Goal: Task Accomplishment & Management: Complete application form

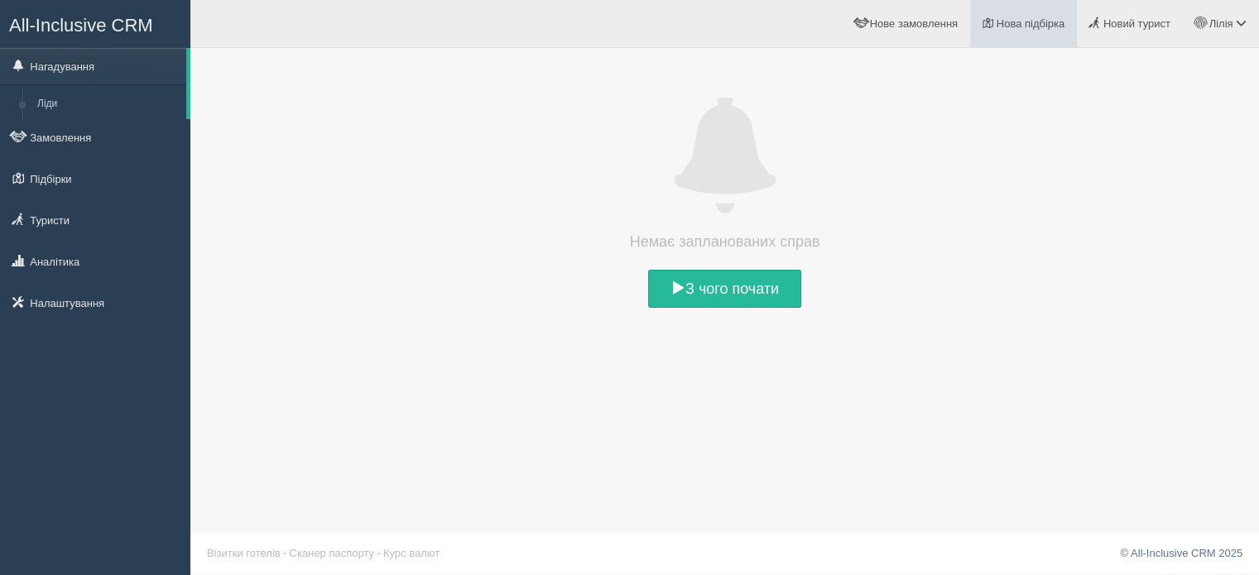
click at [1030, 19] on span "Нова підбірка" at bounding box center [1031, 23] width 69 height 12
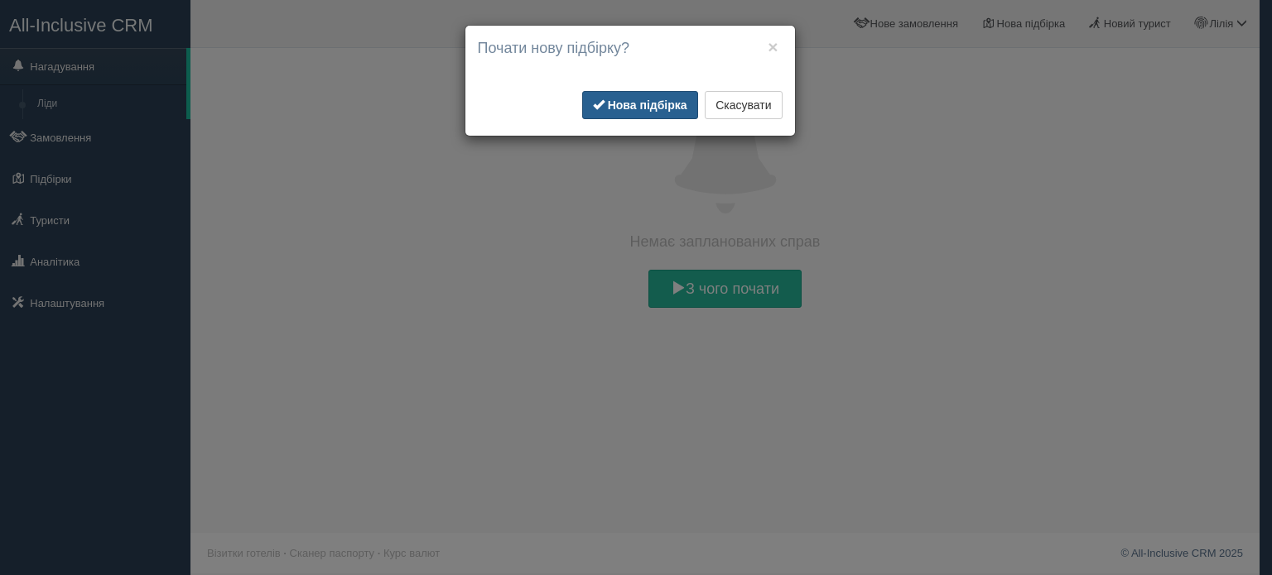
click at [670, 112] on button "Нова підбірка" at bounding box center [640, 105] width 116 height 28
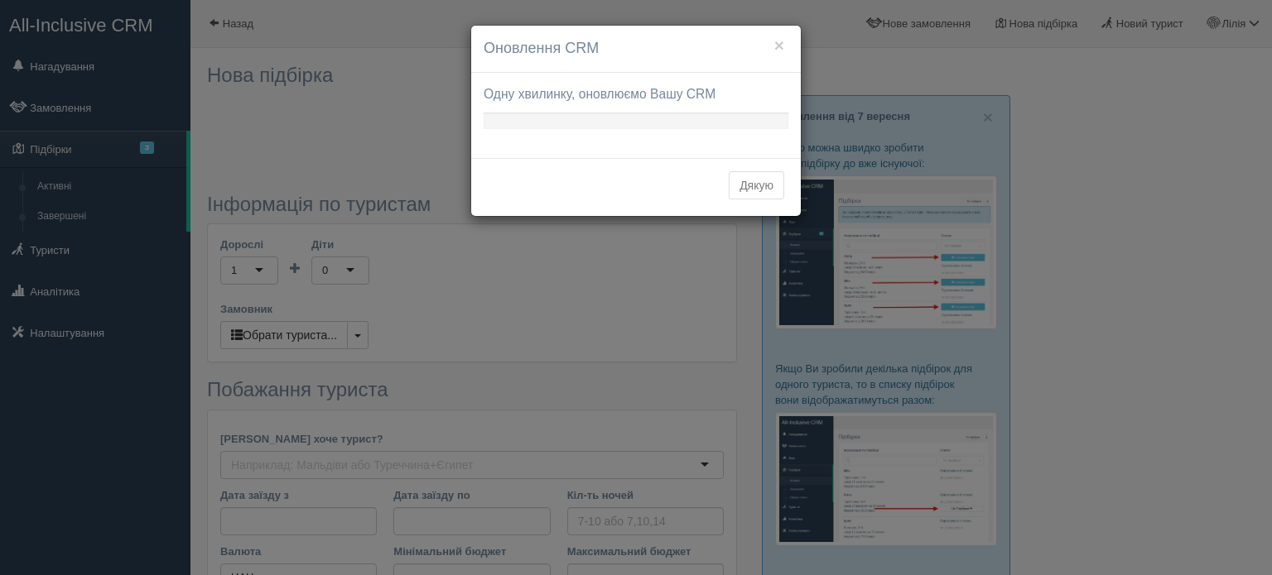
type input "5-7"
type input "83400"
type input "148300"
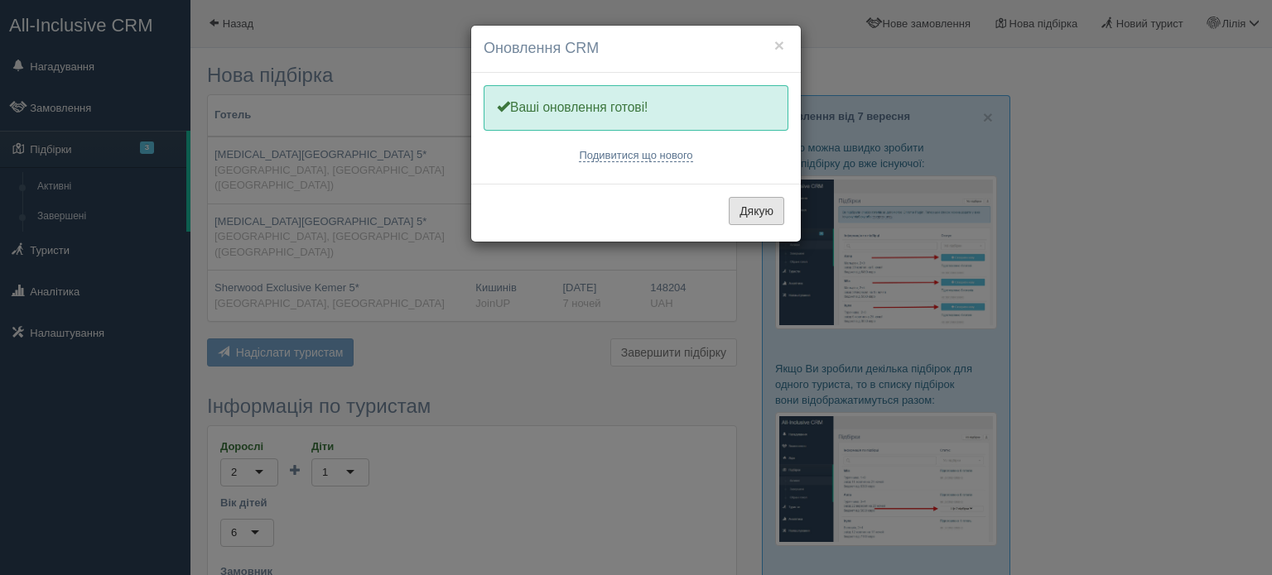
click at [756, 205] on button "Дякую" at bounding box center [756, 211] width 55 height 28
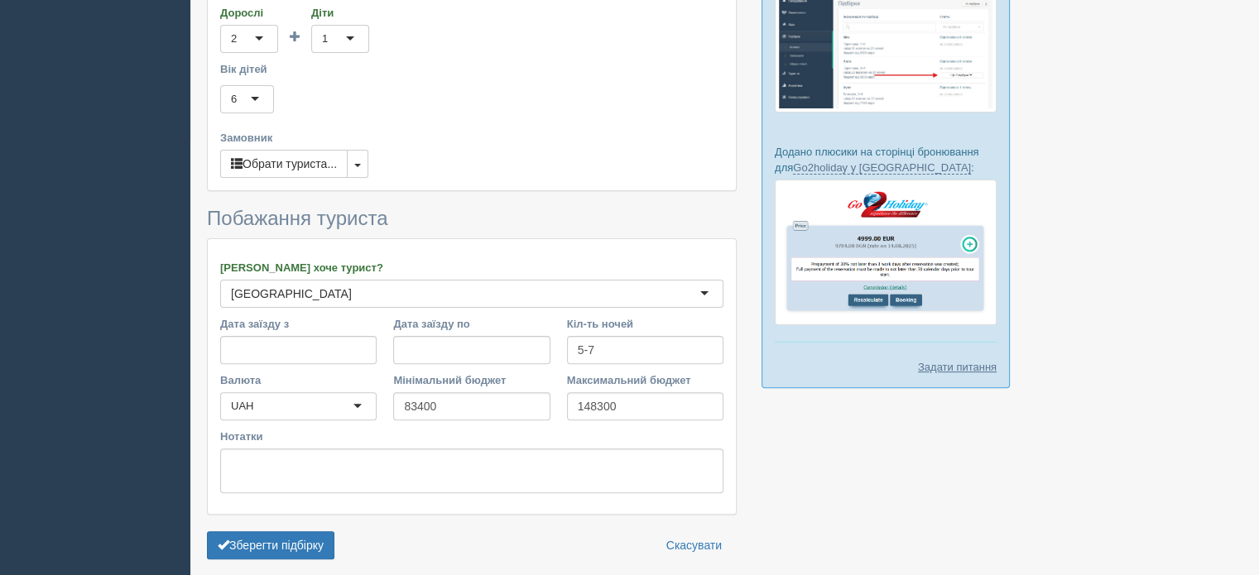
scroll to position [467, 0]
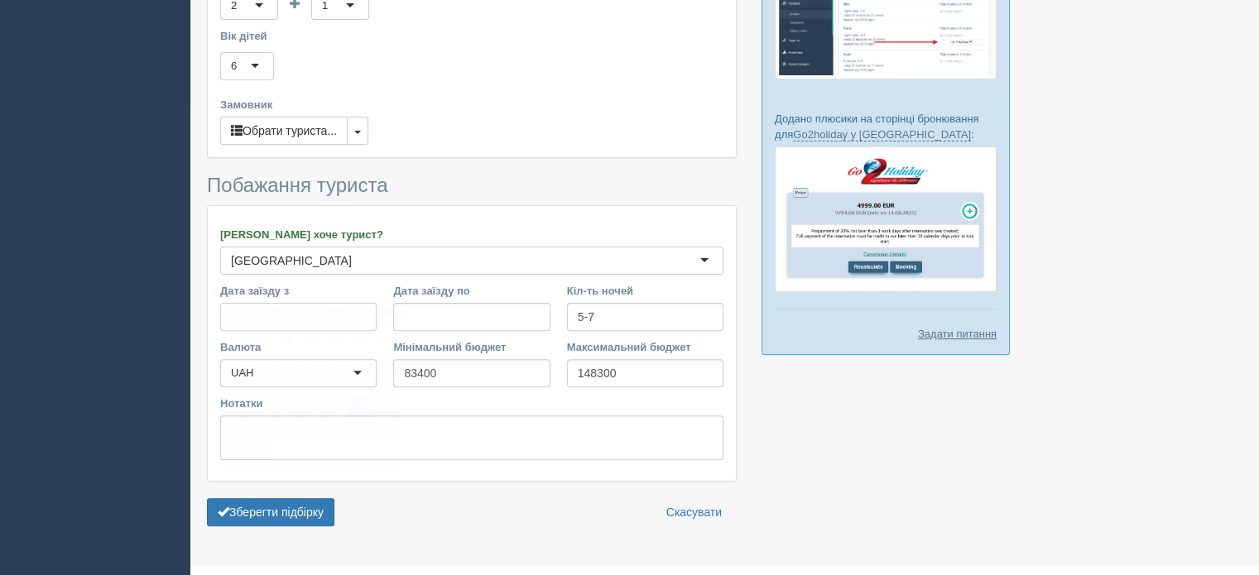
drag, startPoint x: 317, startPoint y: 282, endPoint x: 298, endPoint y: 294, distance: 22.3
click at [315, 303] on input "Дата заїзду з" at bounding box center [298, 317] width 156 height 28
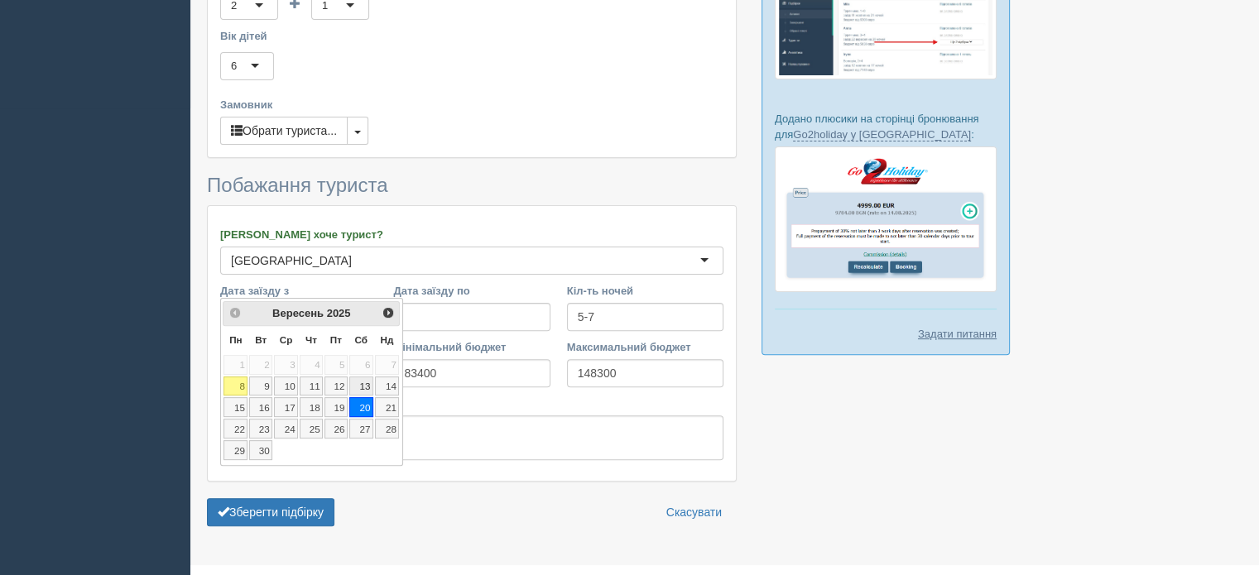
click at [362, 387] on link "13" at bounding box center [361, 387] width 24 height 20
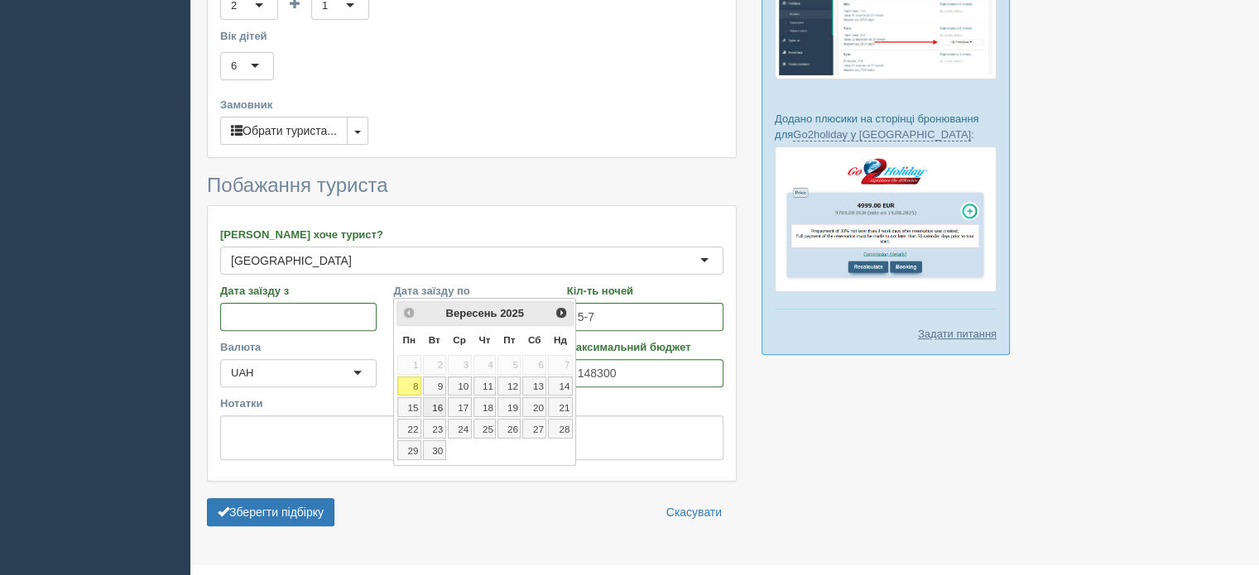
click at [442, 403] on link "16" at bounding box center [434, 407] width 23 height 20
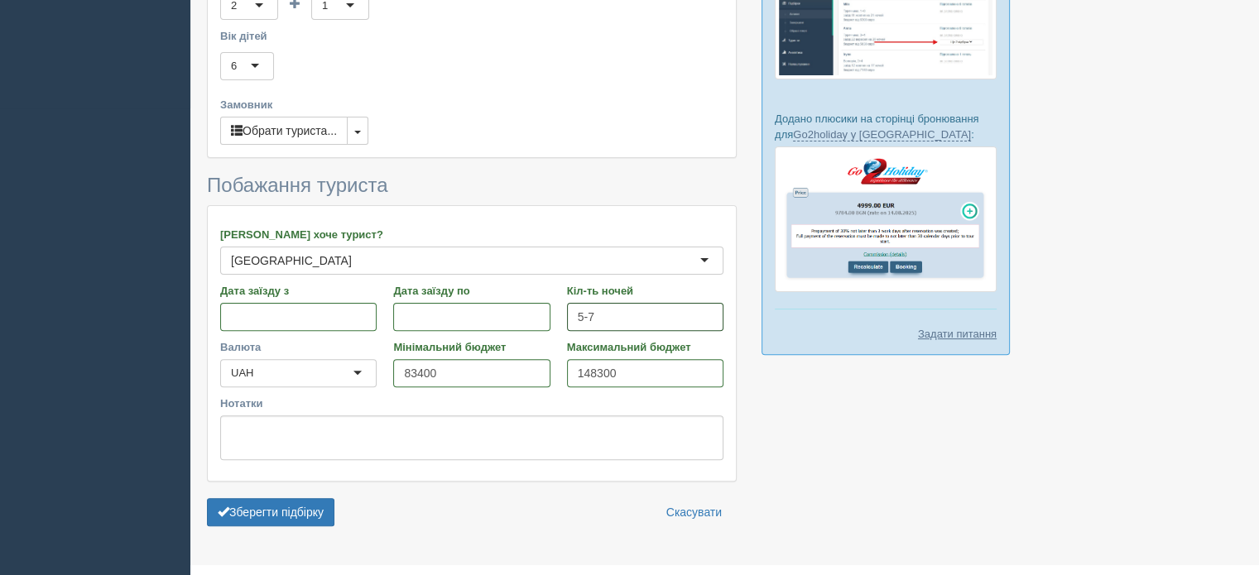
click at [619, 303] on input "5-7" at bounding box center [645, 317] width 156 height 28
type input "5"
type input "7"
click at [355, 359] on div "UAH" at bounding box center [298, 373] width 156 height 28
click at [339, 359] on div "UAH" at bounding box center [298, 373] width 156 height 28
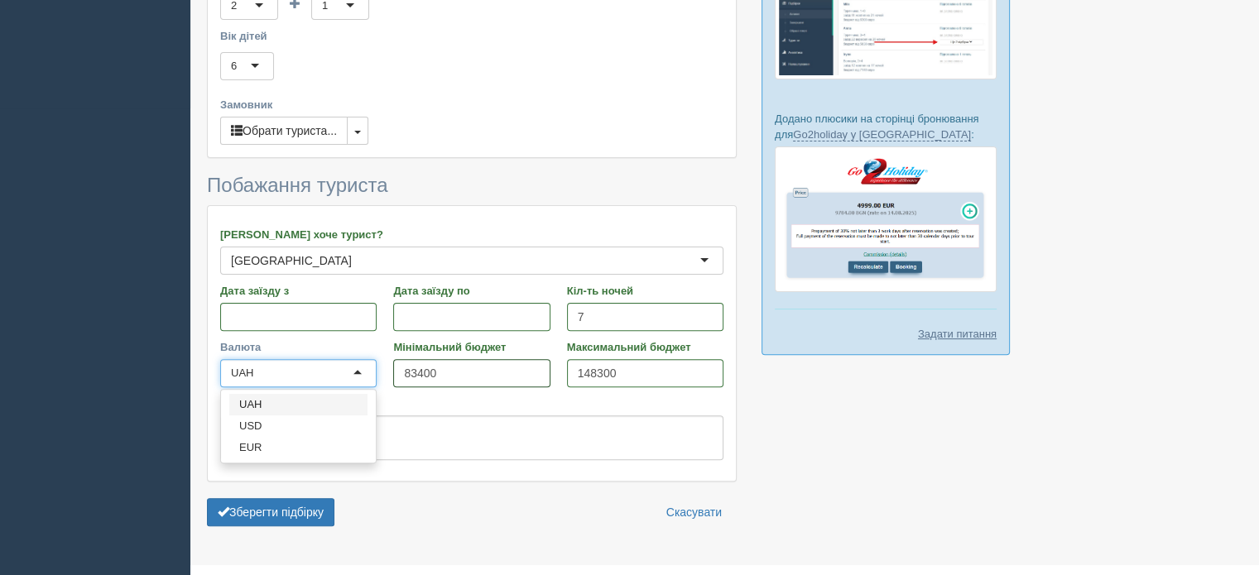
click at [451, 359] on input "83400" at bounding box center [471, 373] width 156 height 28
type input "8"
click at [620, 359] on input "148300" at bounding box center [645, 373] width 156 height 28
type input "1"
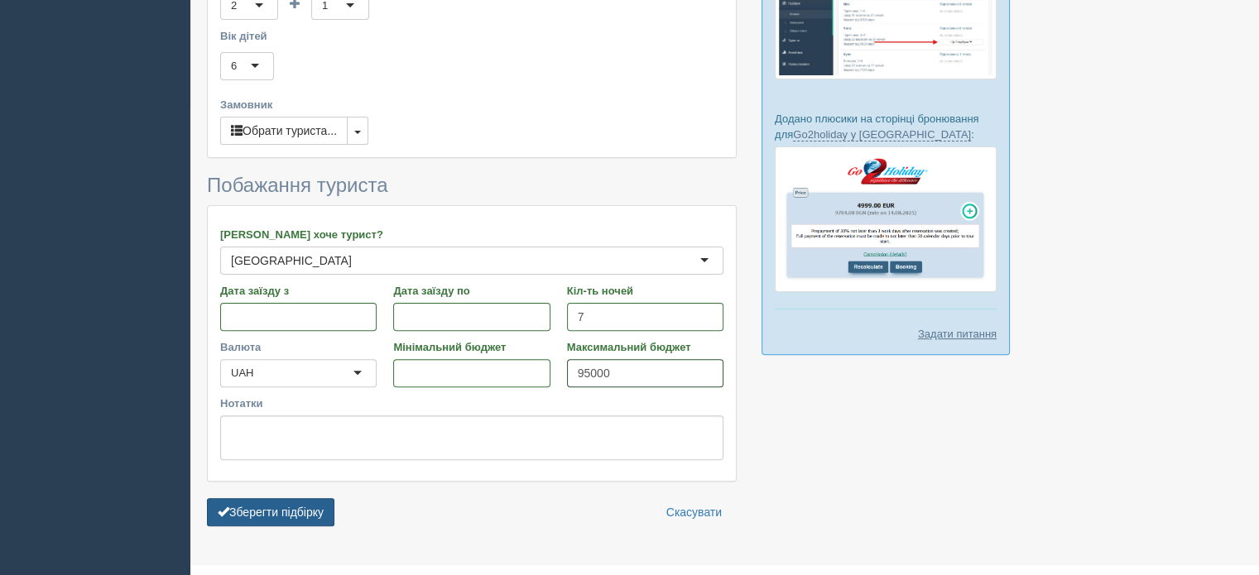
type input "95000"
click at [302, 498] on button "Зберегти підбірку" at bounding box center [271, 512] width 128 height 28
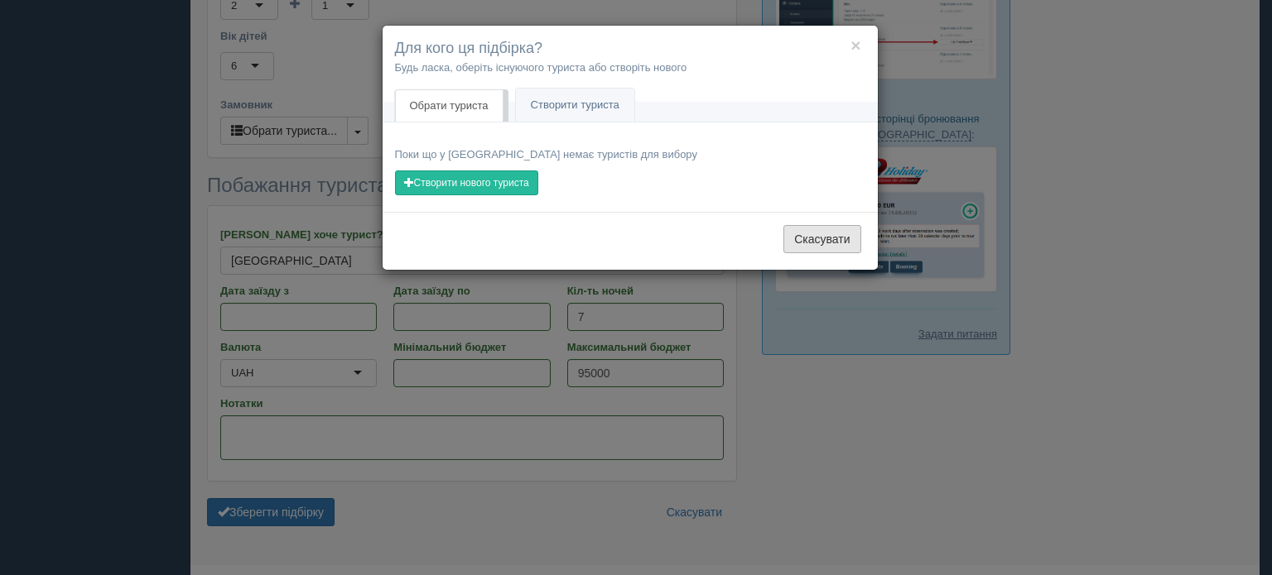
click at [822, 243] on button "Скасувати" at bounding box center [821, 239] width 77 height 28
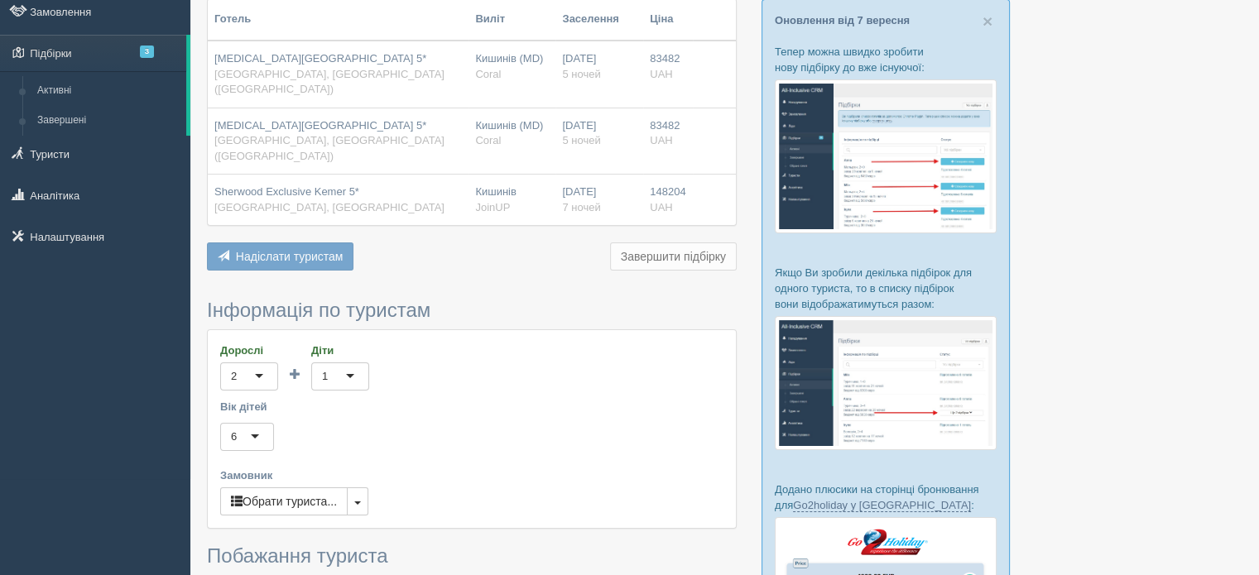
scroll to position [98, 0]
click at [905, 393] on img at bounding box center [886, 381] width 222 height 133
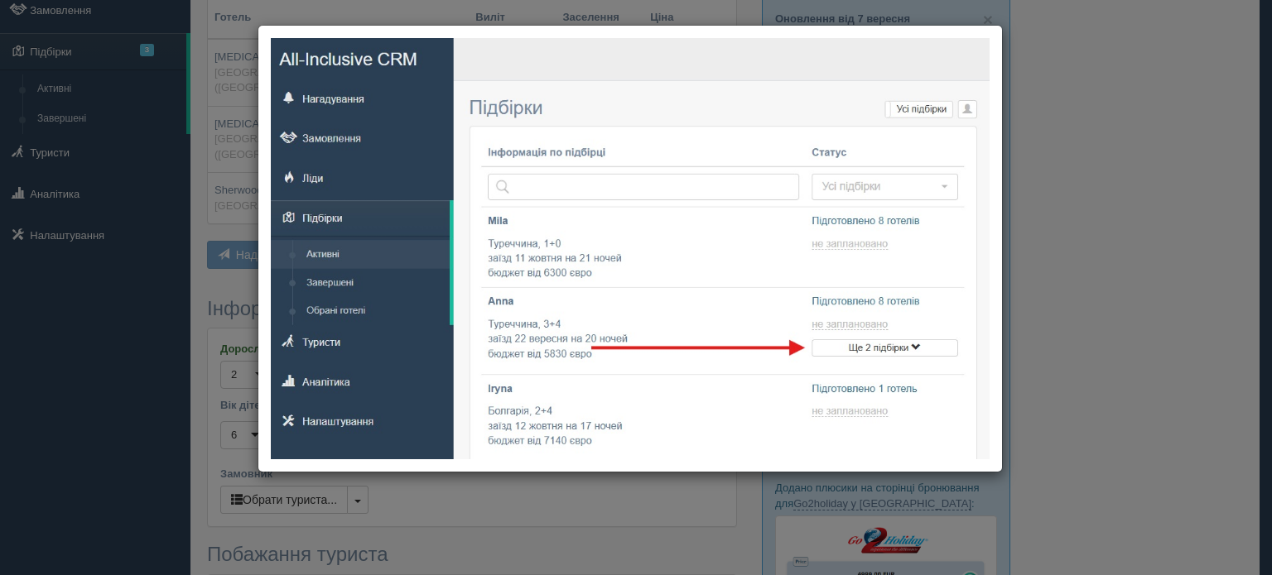
click at [1111, 118] on div at bounding box center [636, 287] width 1272 height 575
